Goal: Task Accomplishment & Management: Manage account settings

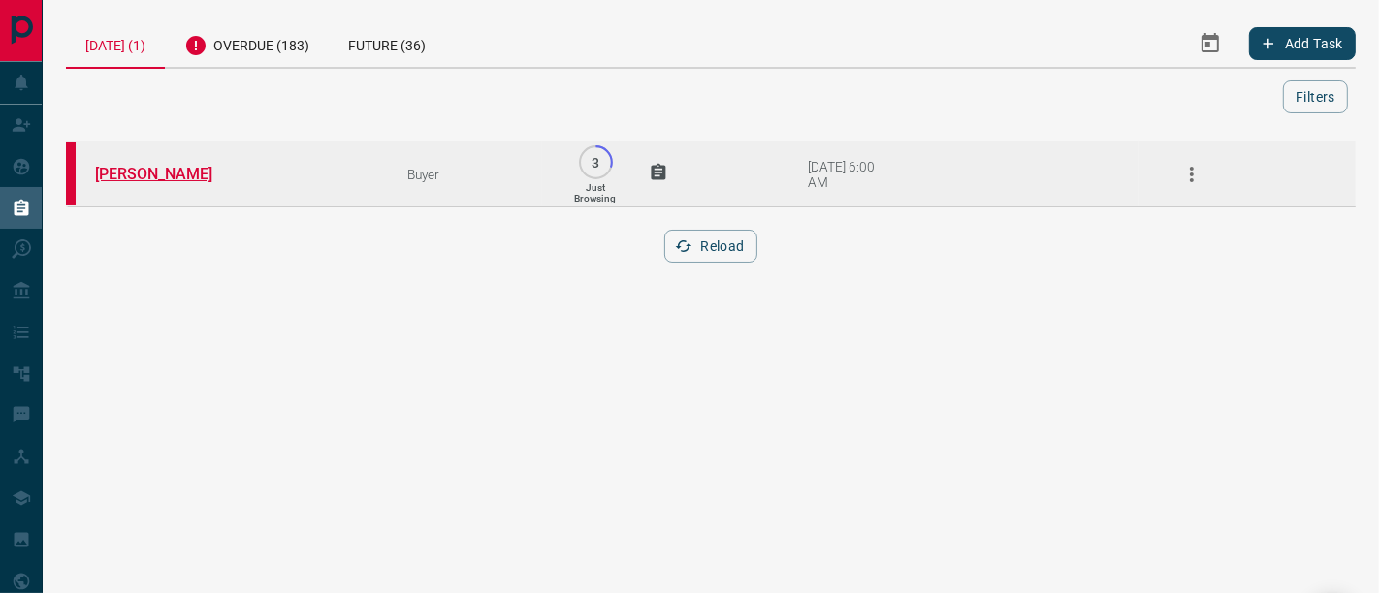
click at [141, 181] on link "[PERSON_NAME]" at bounding box center [167, 174] width 145 height 18
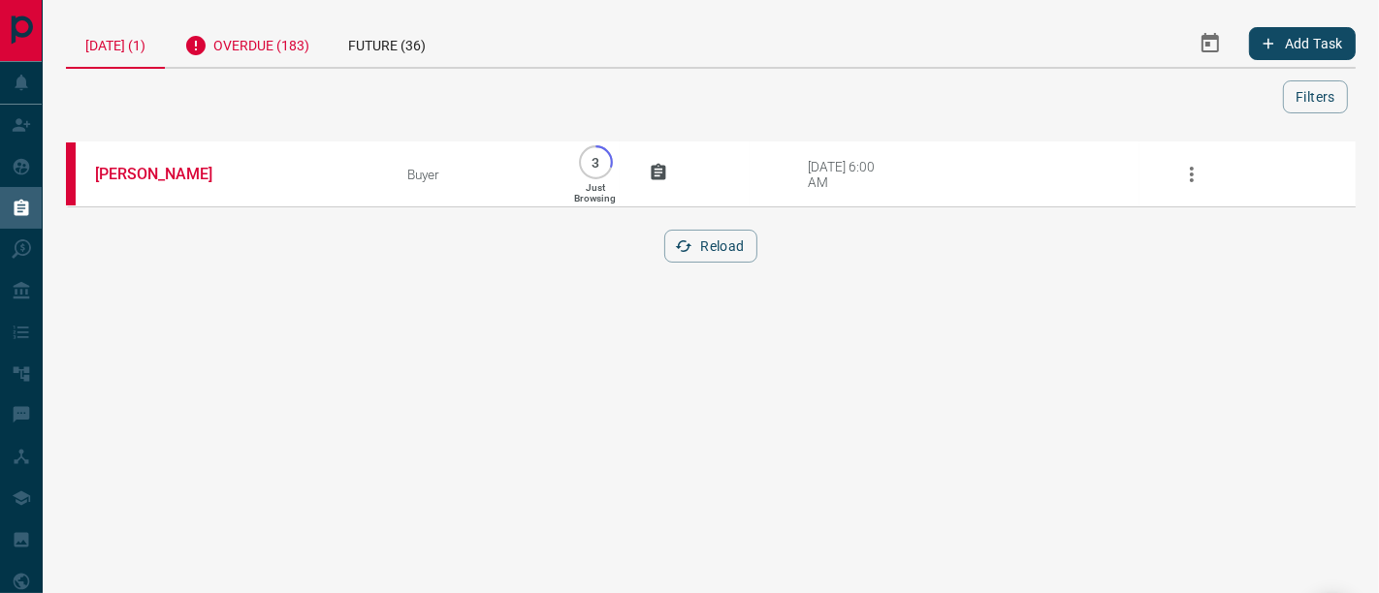
click at [236, 34] on div "Overdue (183)" at bounding box center [247, 43] width 164 height 48
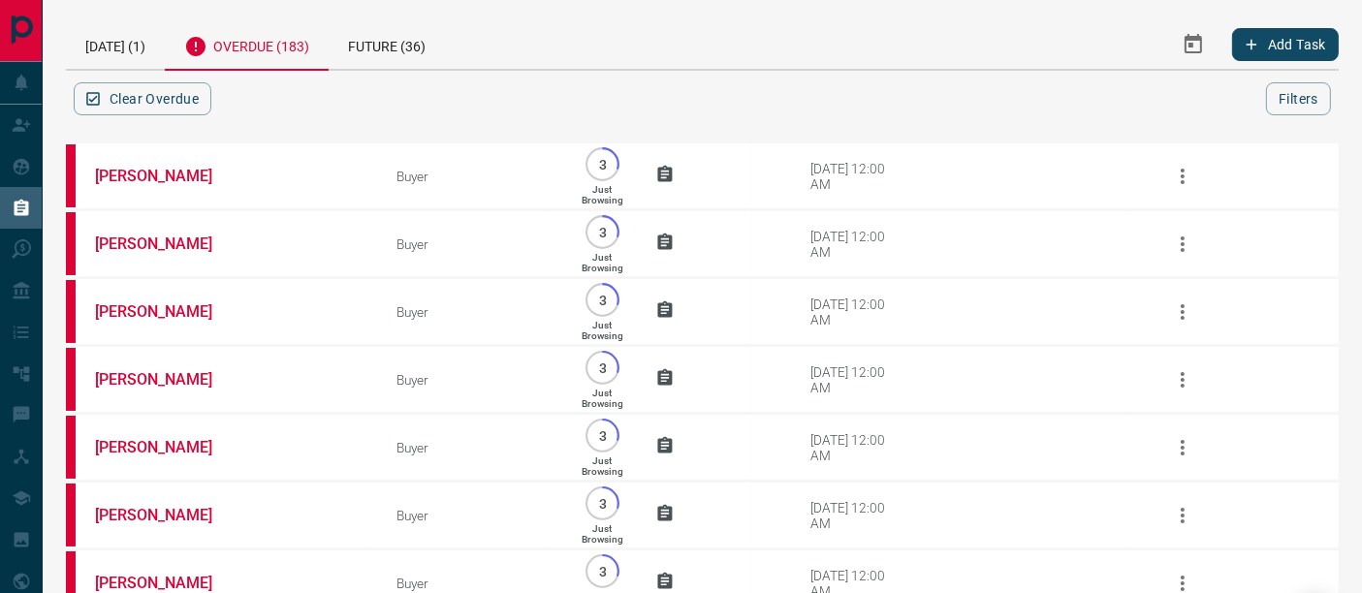
scroll to position [12360, 0]
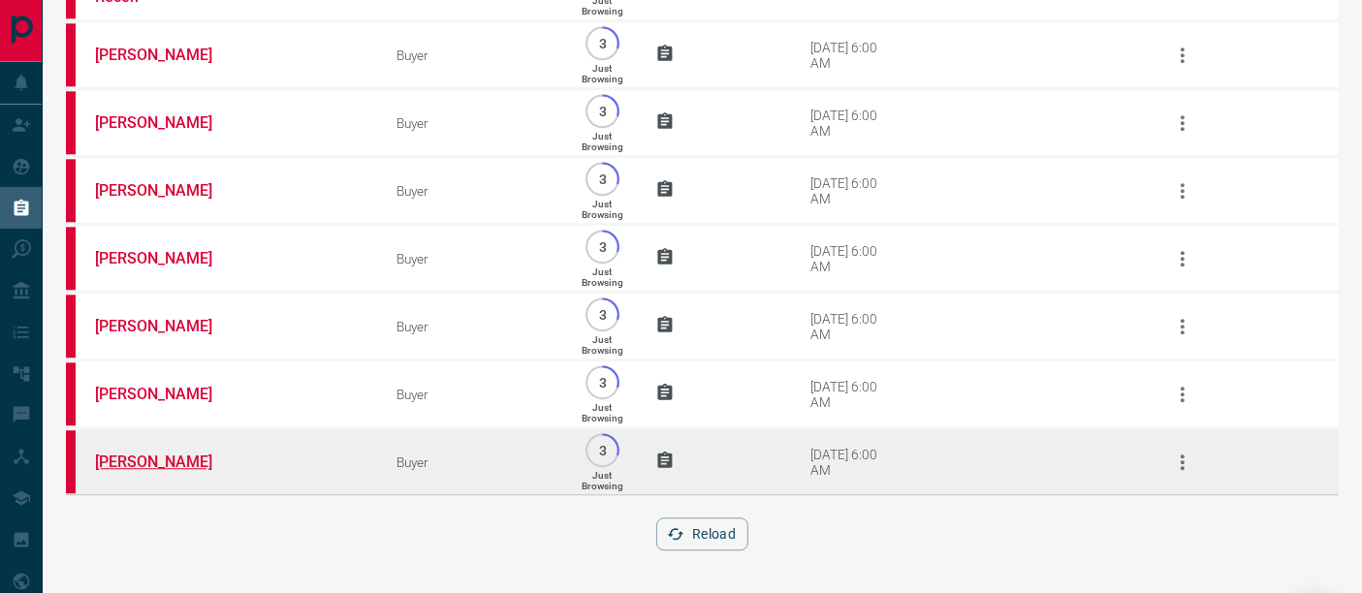
click at [144, 458] on link "[PERSON_NAME]" at bounding box center [167, 462] width 145 height 18
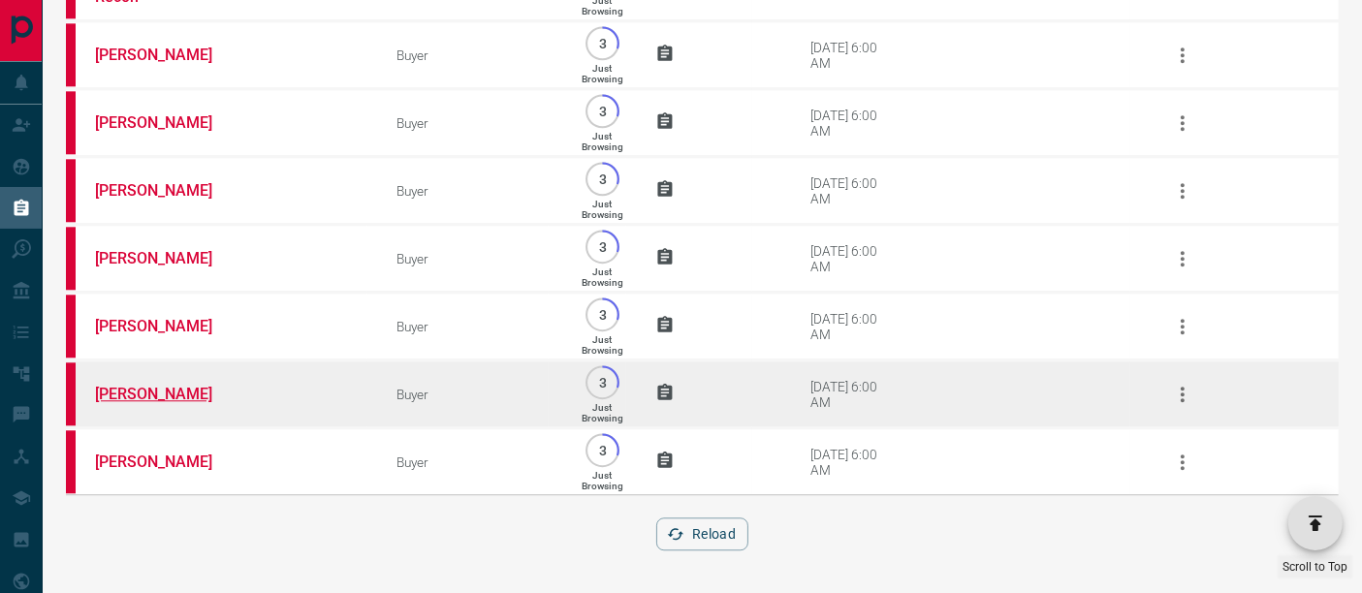
click at [176, 395] on link "[PERSON_NAME]" at bounding box center [167, 394] width 145 height 18
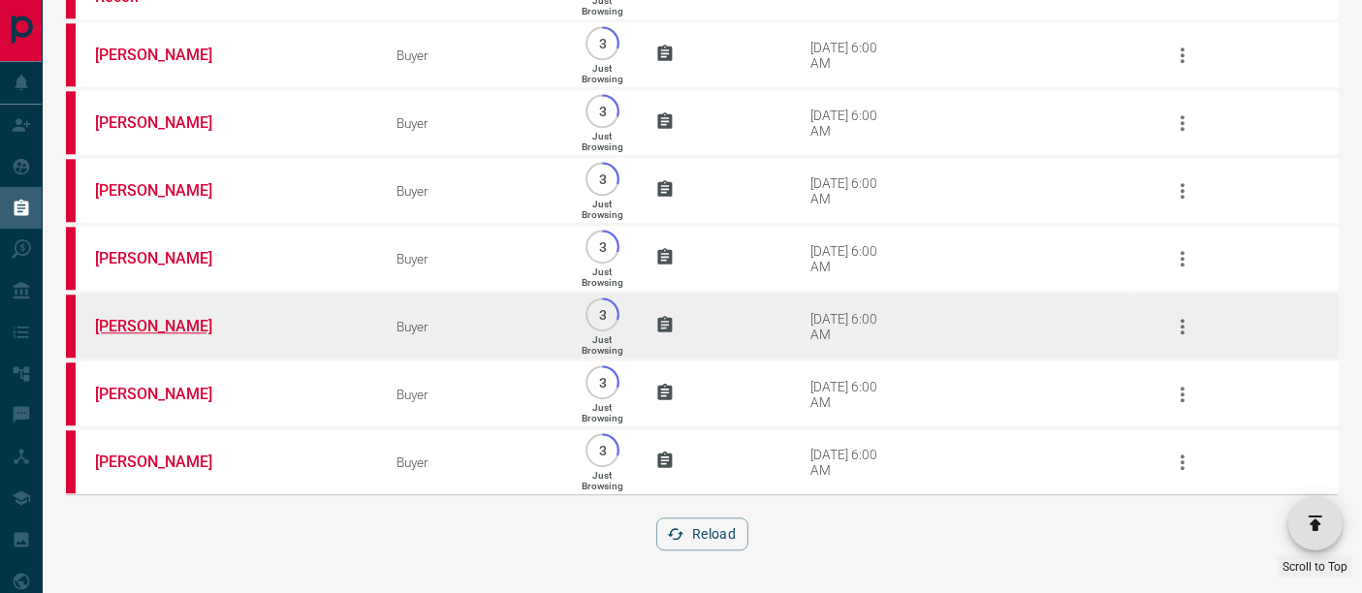
click at [171, 330] on link "[PERSON_NAME]" at bounding box center [167, 326] width 145 height 18
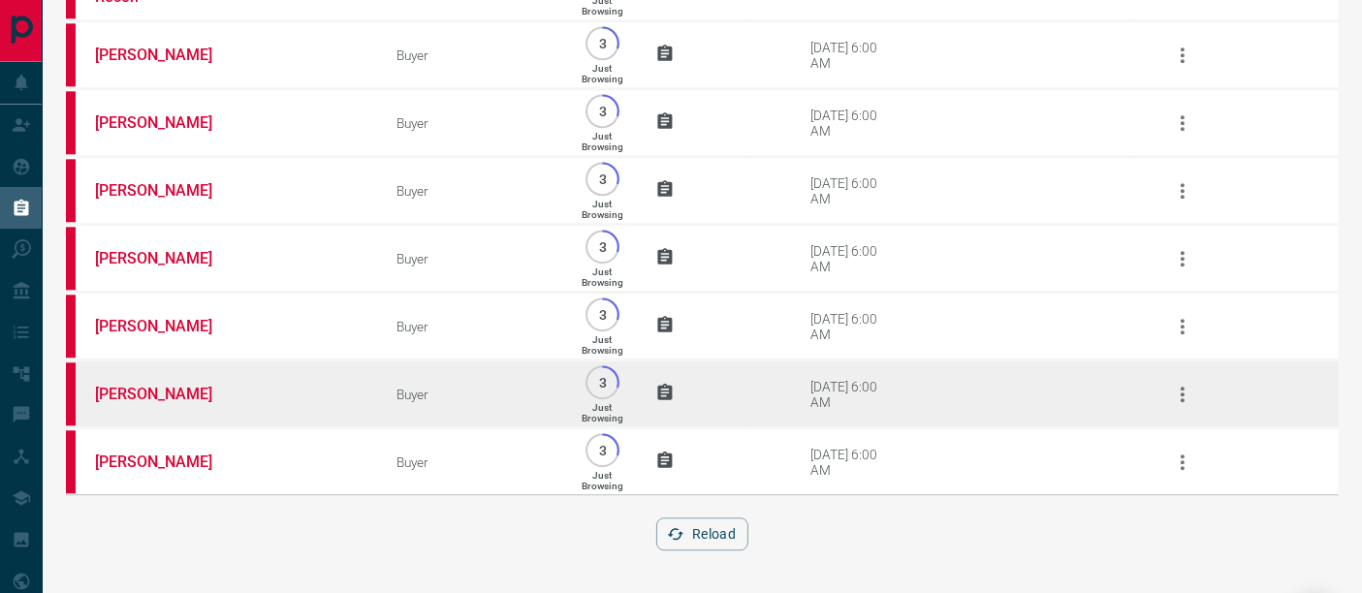
scroll to position [12252, 0]
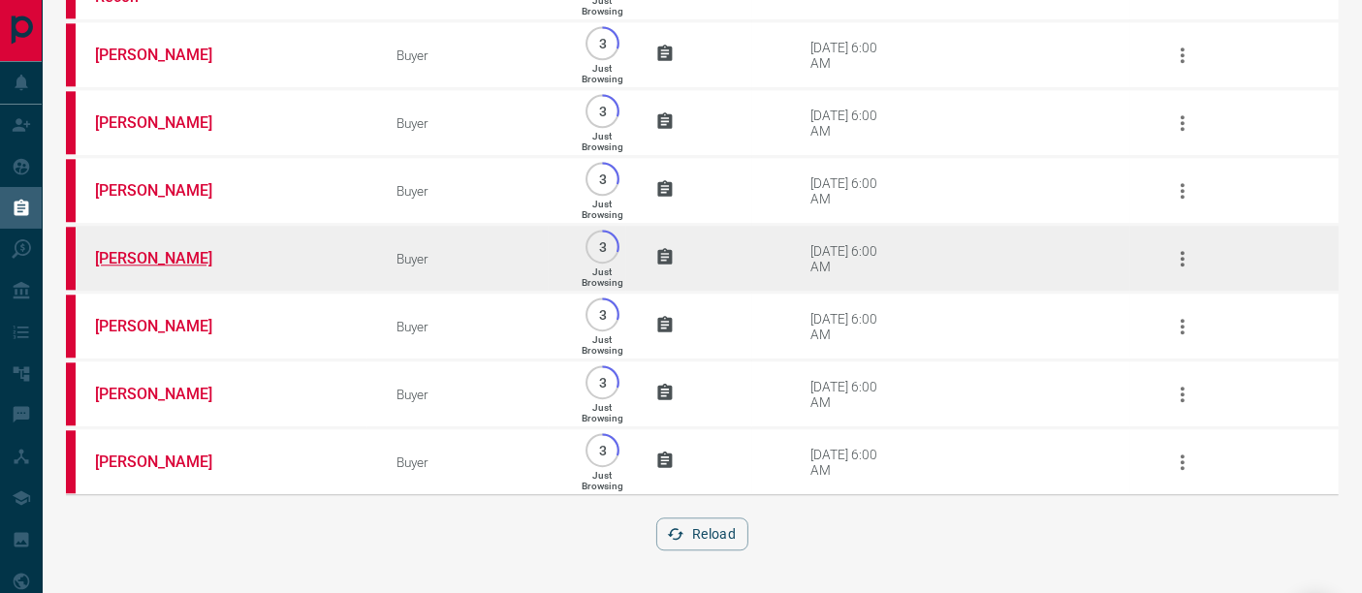
click at [191, 268] on link "[PERSON_NAME]" at bounding box center [167, 258] width 145 height 18
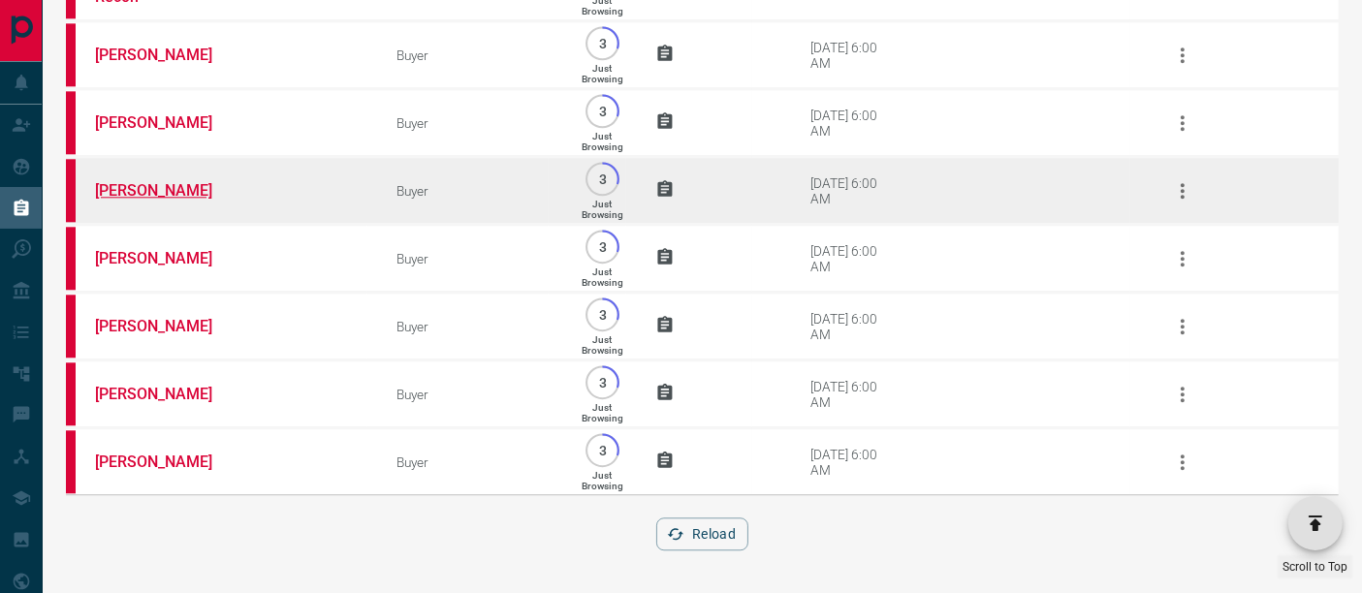
click at [175, 200] on link "[PERSON_NAME]" at bounding box center [167, 190] width 145 height 18
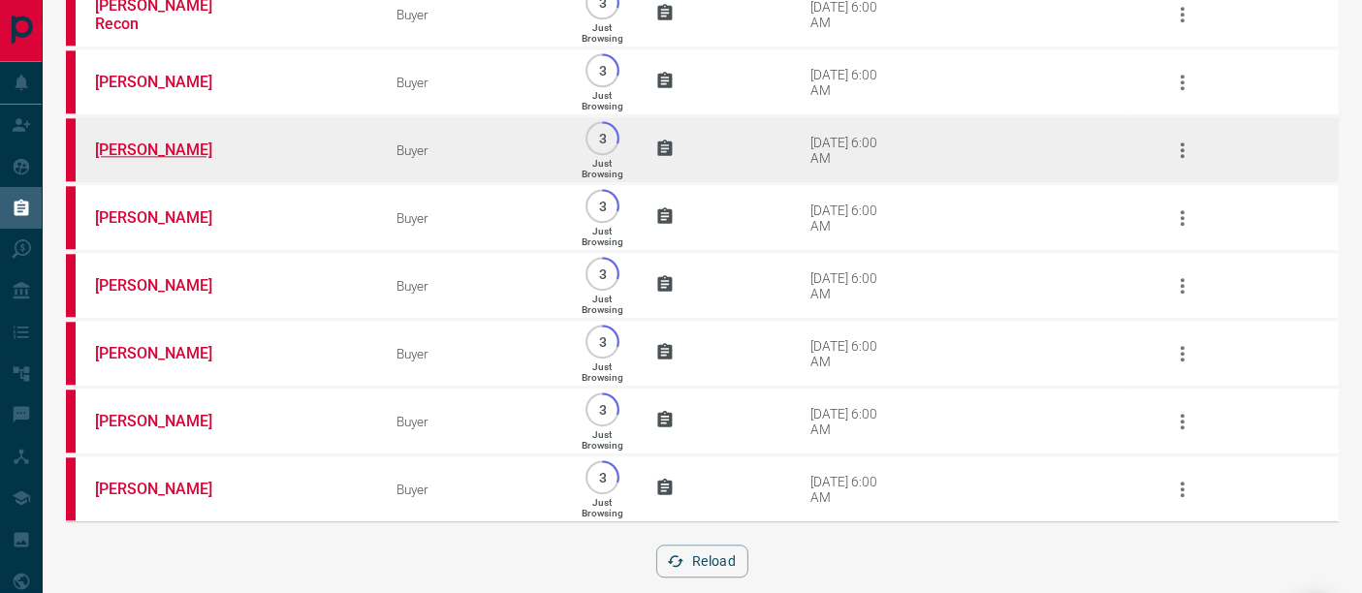
scroll to position [12145, 0]
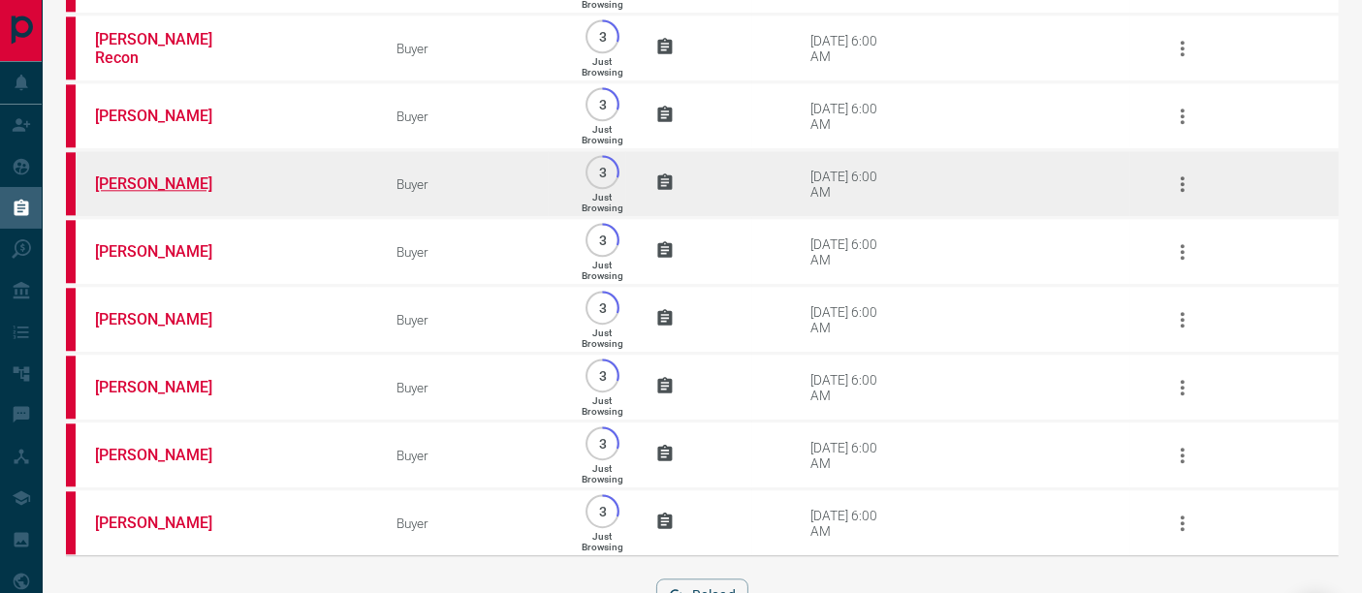
click at [183, 193] on link "[PERSON_NAME]" at bounding box center [167, 184] width 145 height 18
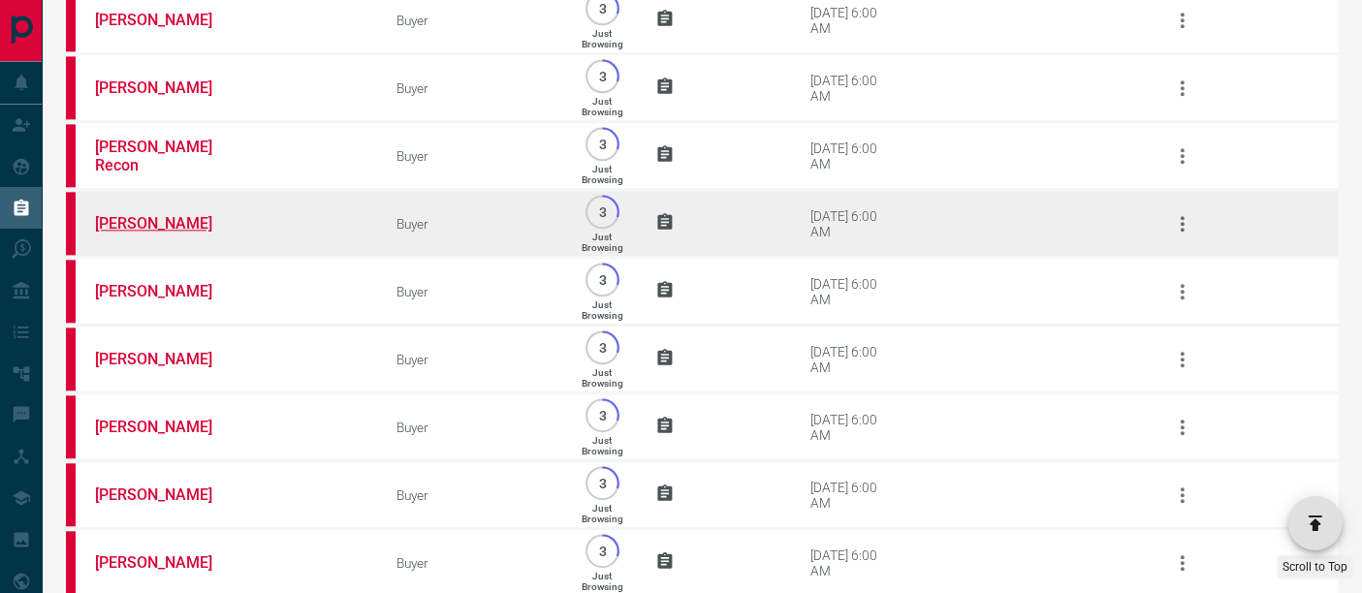
click at [160, 233] on link "[PERSON_NAME]" at bounding box center [167, 223] width 145 height 18
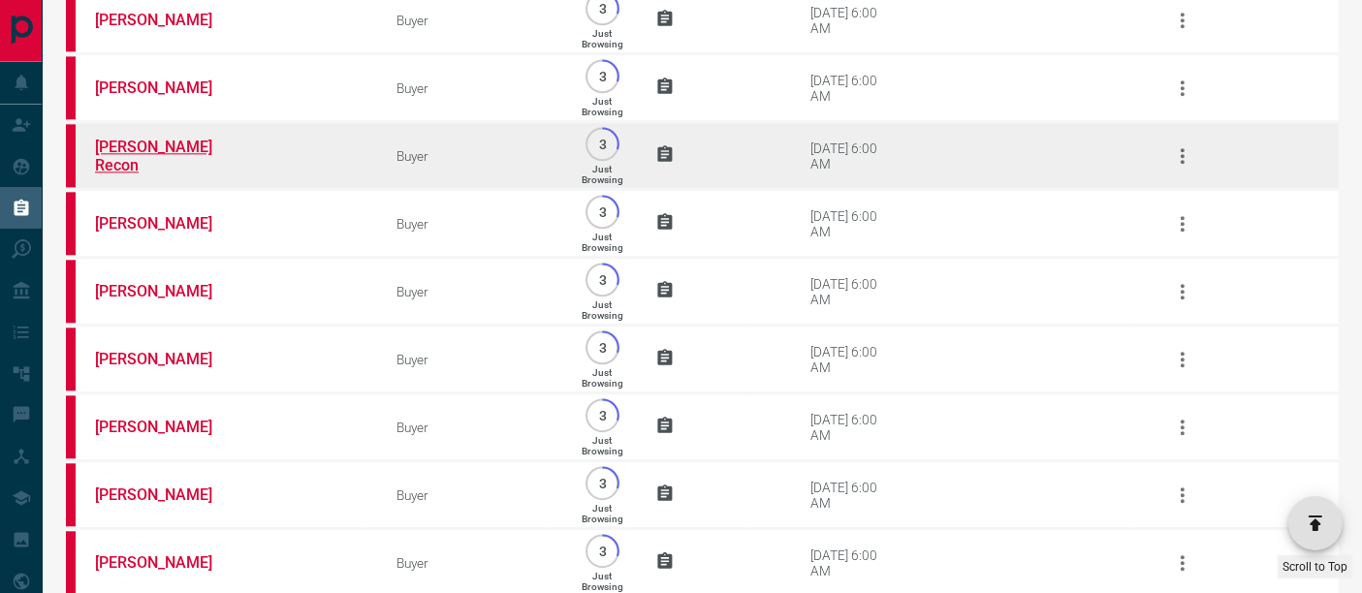
click at [169, 175] on link "[PERSON_NAME] Recon" at bounding box center [167, 156] width 145 height 37
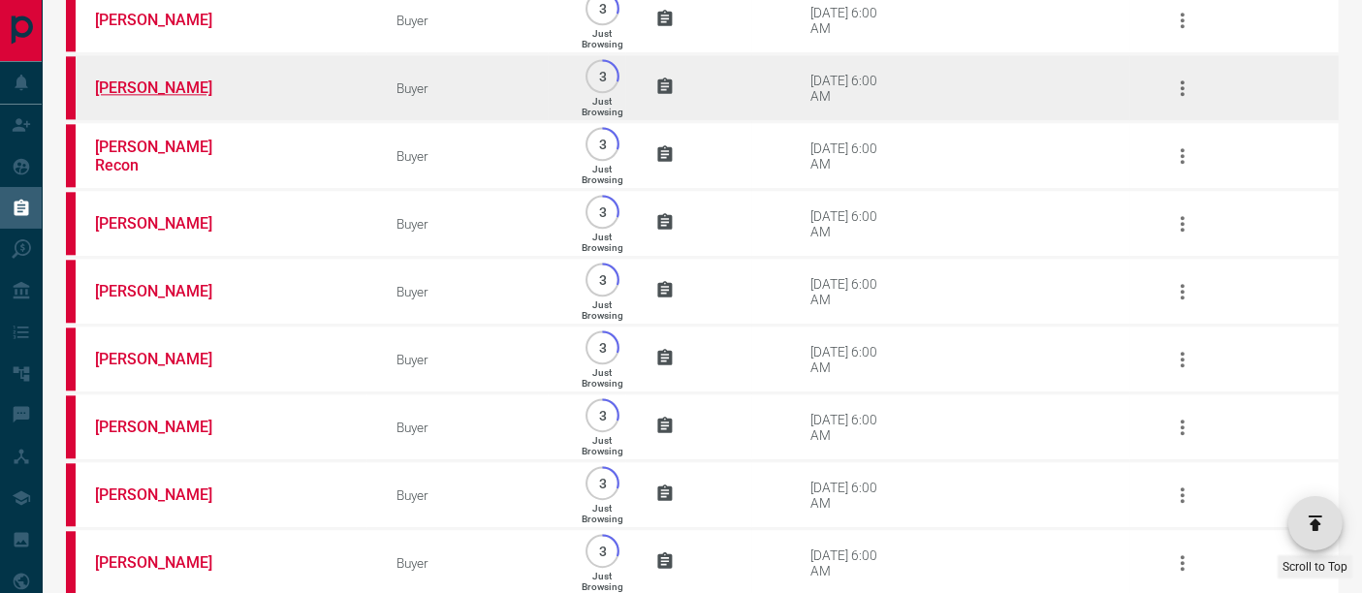
click at [146, 97] on link "[PERSON_NAME]" at bounding box center [167, 88] width 145 height 18
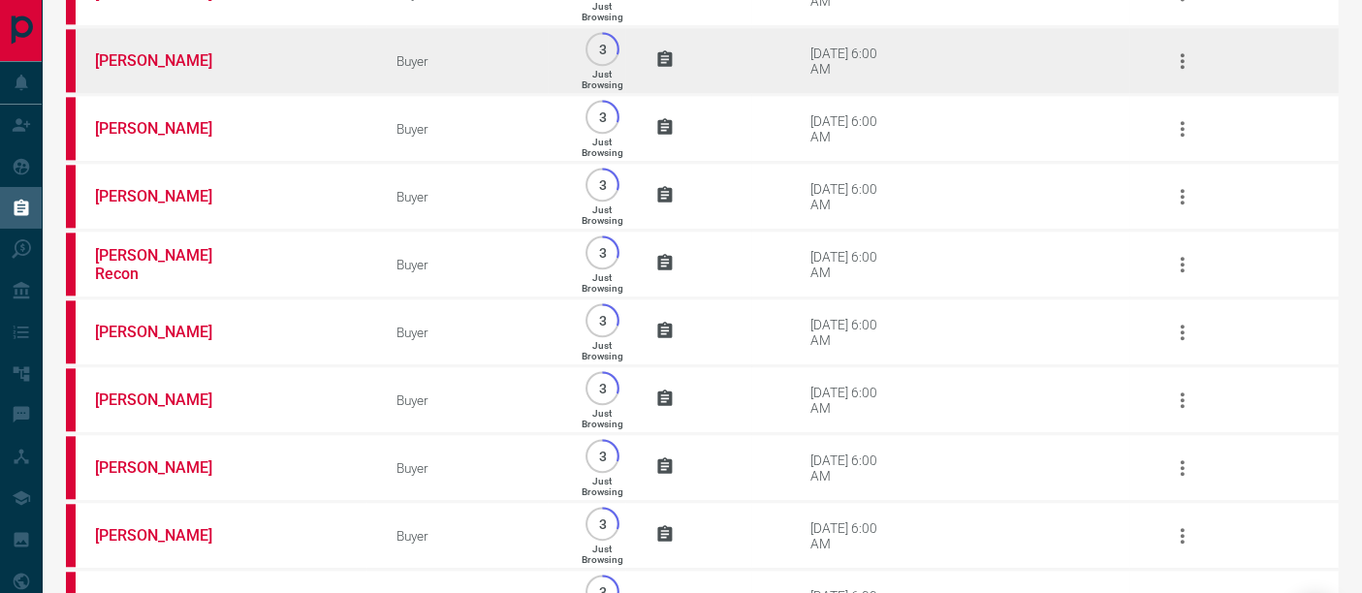
scroll to position [11713, 0]
